Goal: Task Accomplishment & Management: Complete application form

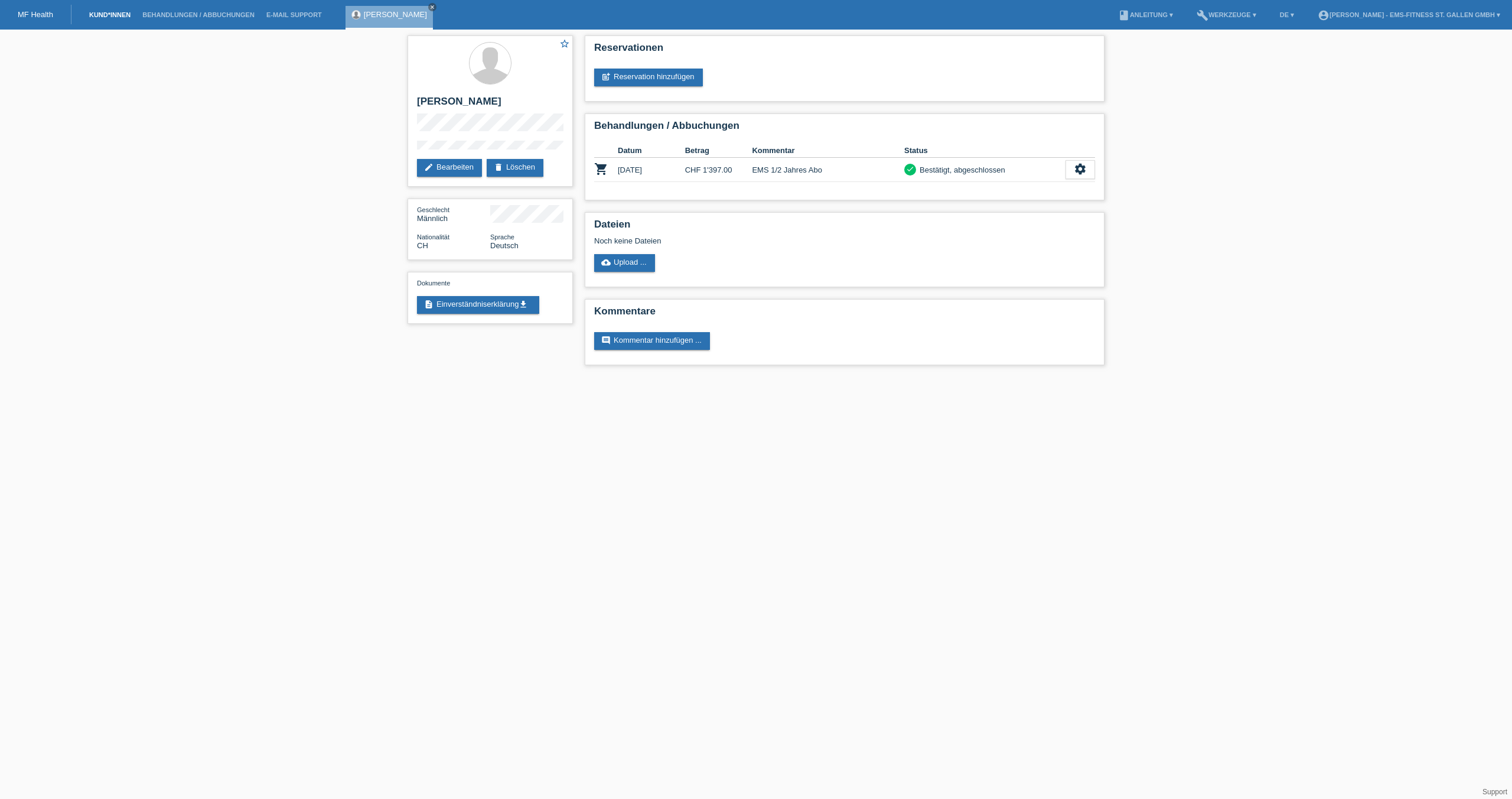
click at [109, 15] on link "Kund*innen" at bounding box center [109, 15] width 53 height 7
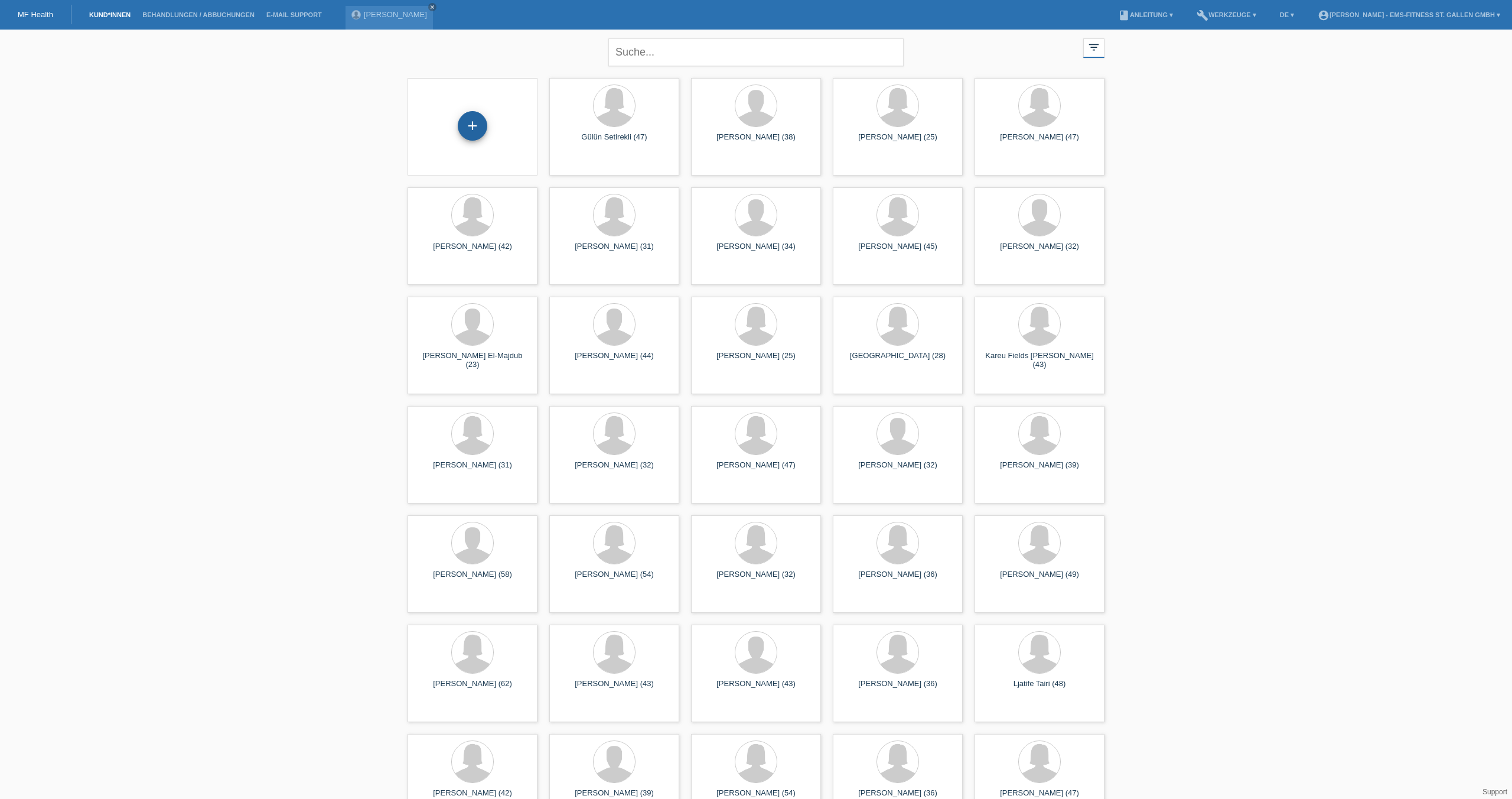
click at [472, 122] on div "+" at bounding box center [472, 125] width 28 height 20
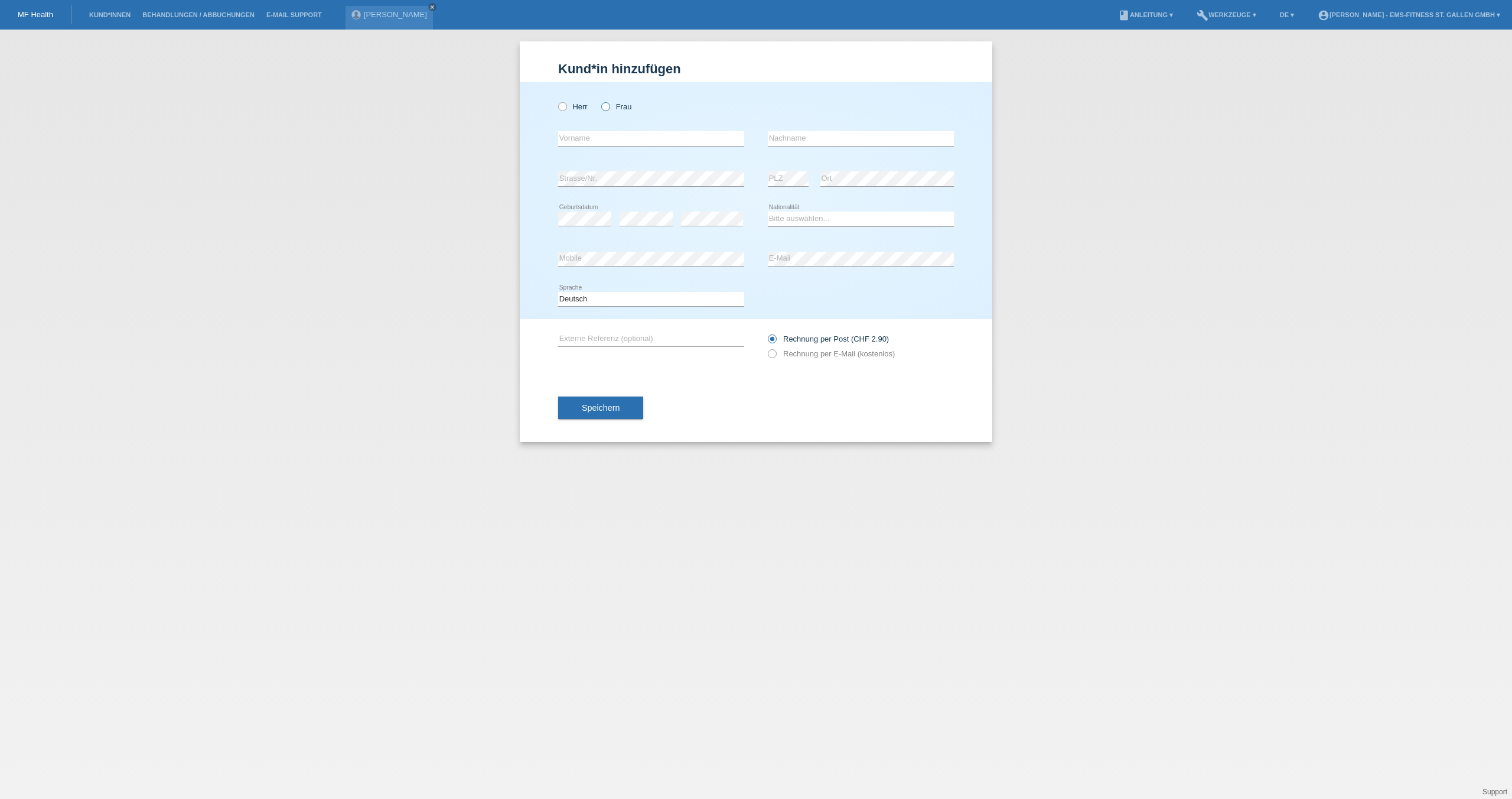
click at [600, 100] on icon at bounding box center [600, 100] width 0 height 0
click at [604, 104] on input "Frau" at bounding box center [605, 106] width 7 height 7
radio input "true"
click at [577, 138] on input "text" at bounding box center [651, 138] width 186 height 15
type input "Eva"
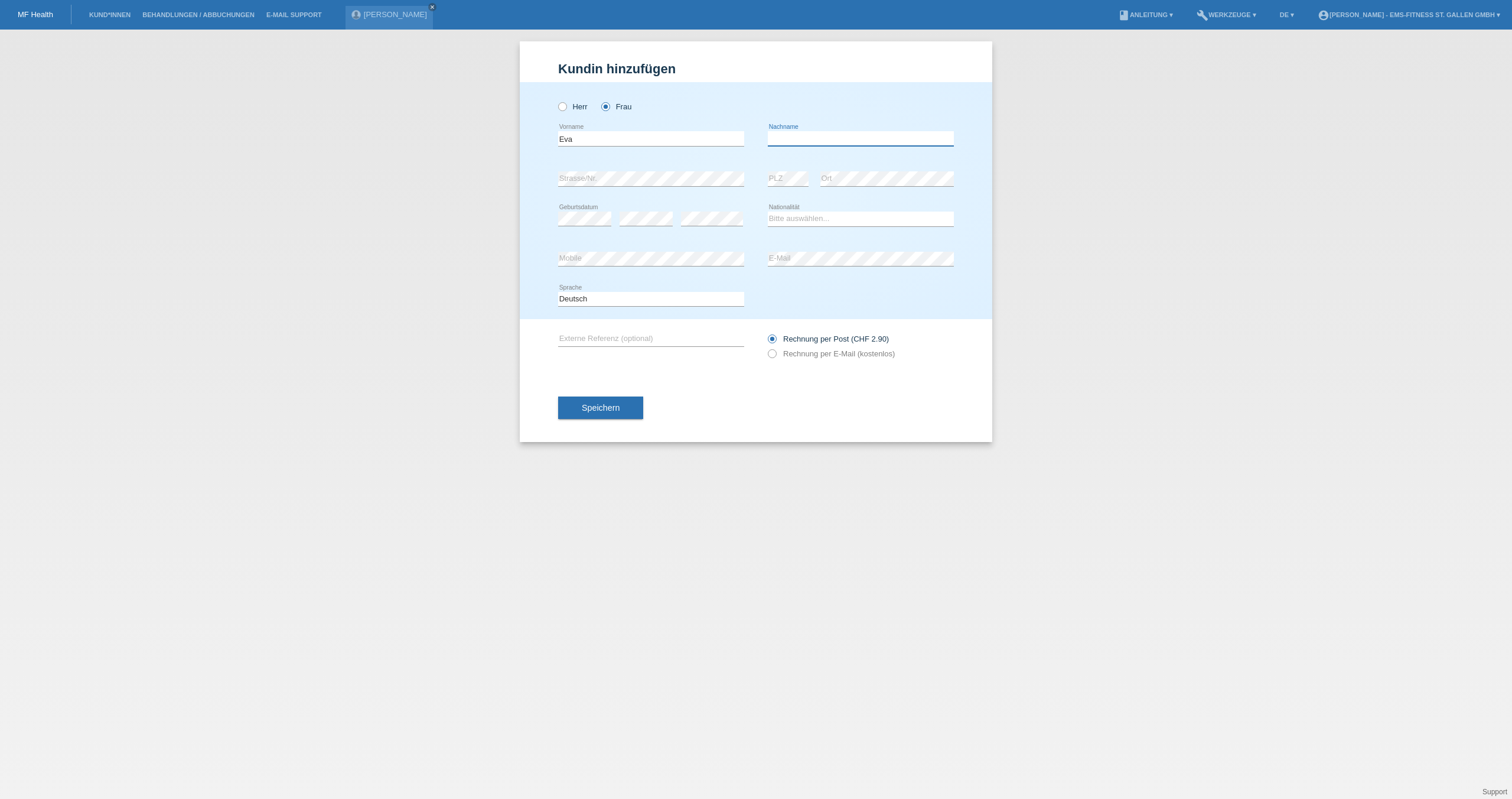
click at [795, 143] on input "text" at bounding box center [861, 138] width 186 height 15
type input "Achatz"
click at [640, 449] on div "Kund*in hinzufügen Kunde hinzufügen Kundin hinzufügen Herr Frau Eva error Vorna…" at bounding box center [756, 414] width 1512 height 769
click at [664, 226] on div "error" at bounding box center [646, 219] width 53 height 40
click at [781, 211] on div "Bitte auswählen... Schweiz Deutschland Liechtenstein Österreich ------------ Af…" at bounding box center [861, 219] width 186 height 40
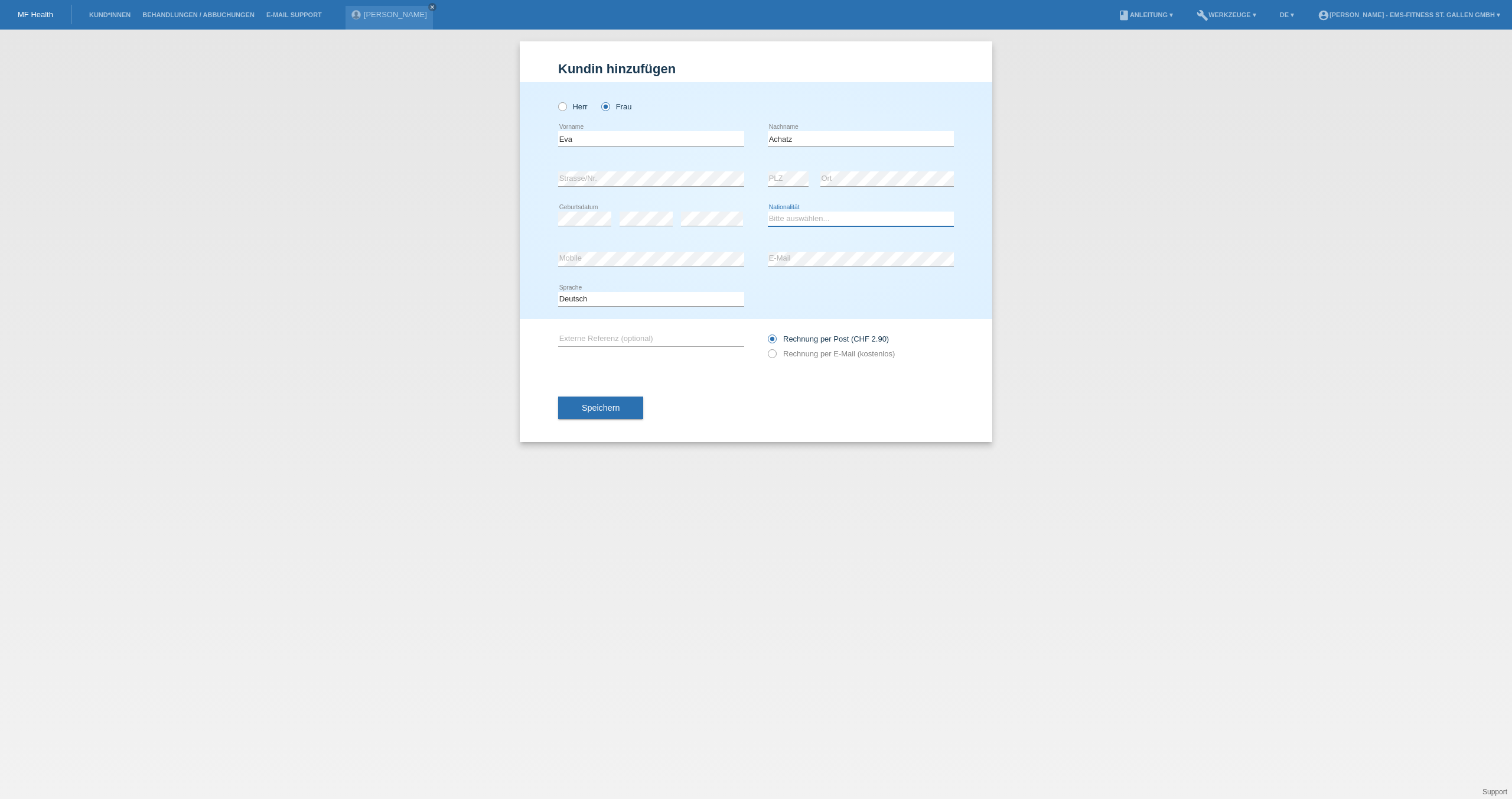
click at [779, 219] on select "Bitte auswählen... Schweiz Deutschland Liechtenstein Österreich ------------ Af…" at bounding box center [861, 218] width 186 height 14
select select "CH"
click at [599, 406] on span "Speichern" at bounding box center [601, 408] width 37 height 9
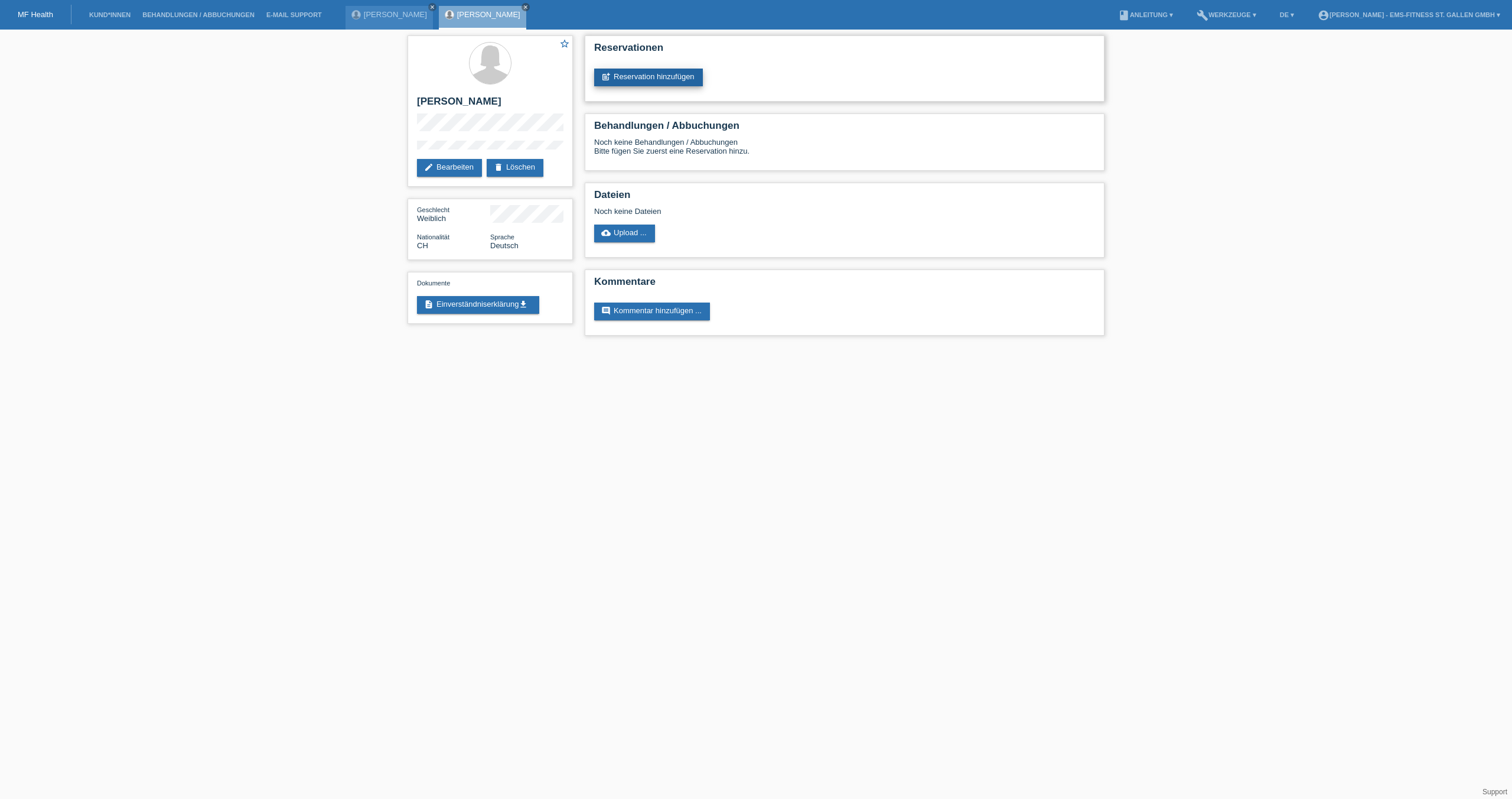
click at [674, 71] on link "post_add Reservation hinzufügen" at bounding box center [648, 77] width 109 height 18
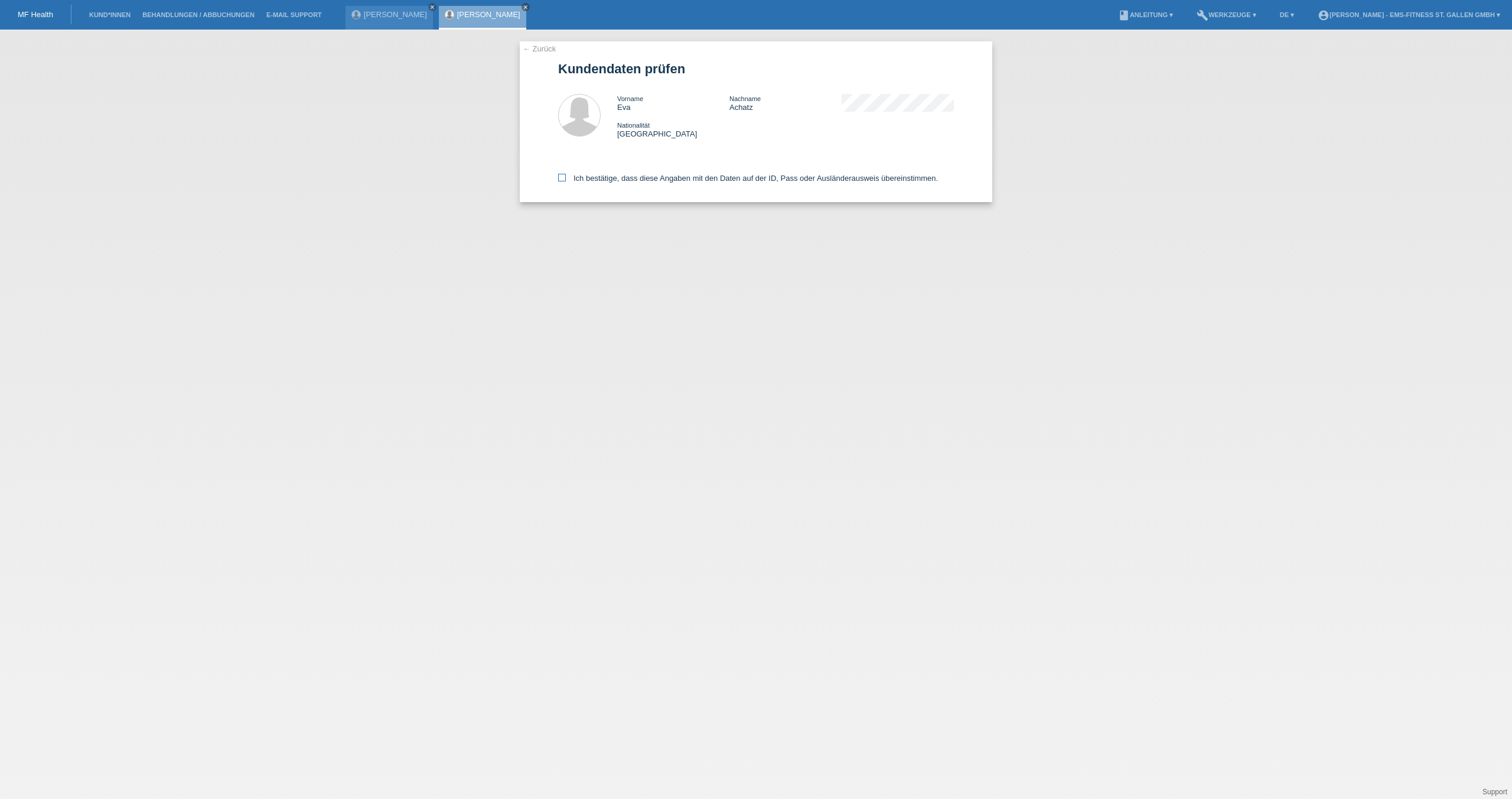
click at [561, 175] on icon at bounding box center [562, 178] width 7 height 7
click at [561, 175] on input "Ich bestätige, dass diese Angaben mit den Daten auf der ID, Pass oder Ausländer…" at bounding box center [562, 178] width 7 height 7
checkbox input "true"
